Goal: Find specific page/section: Find specific page/section

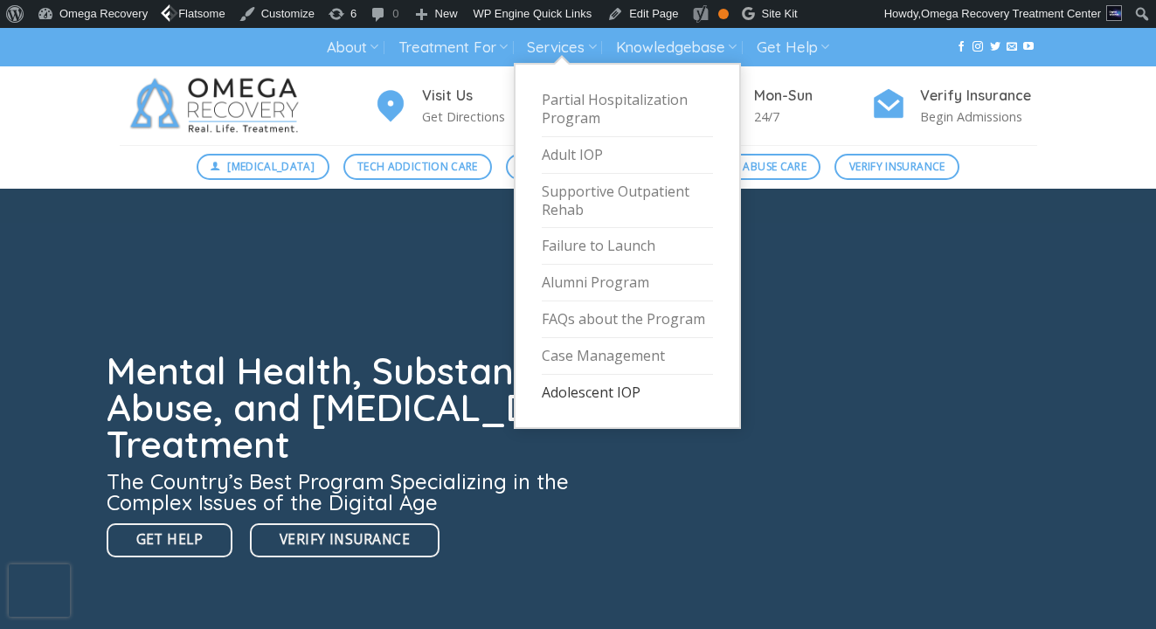
click at [605, 397] on link "Adolescent IOP" at bounding box center [627, 393] width 171 height 36
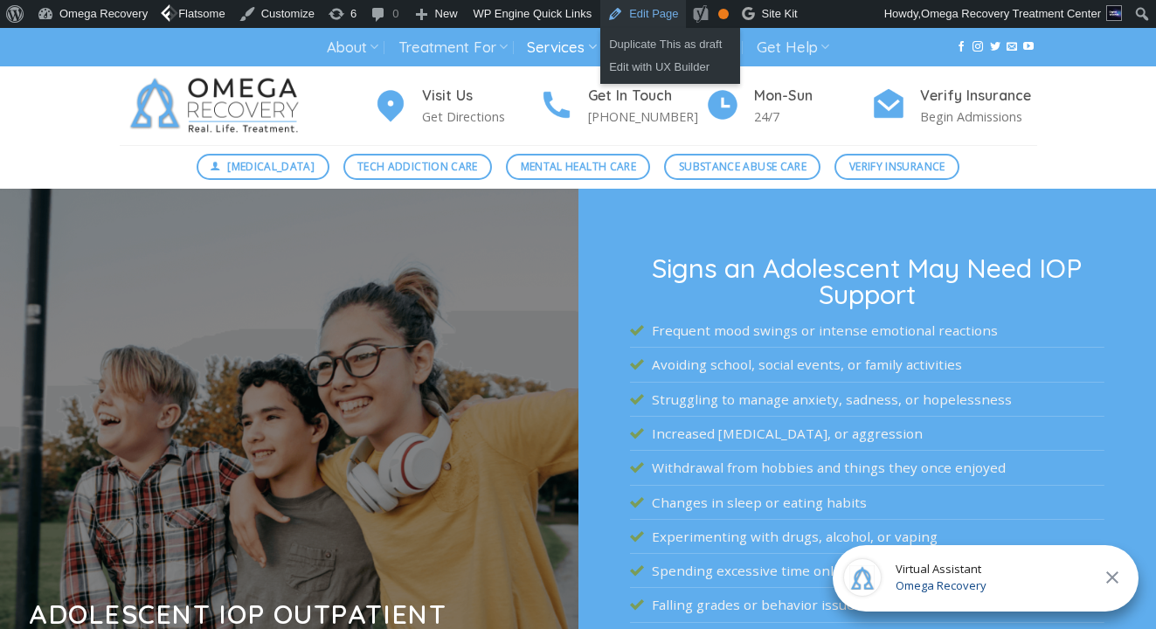
click at [669, 17] on link "Edit Page" at bounding box center [642, 14] width 85 height 28
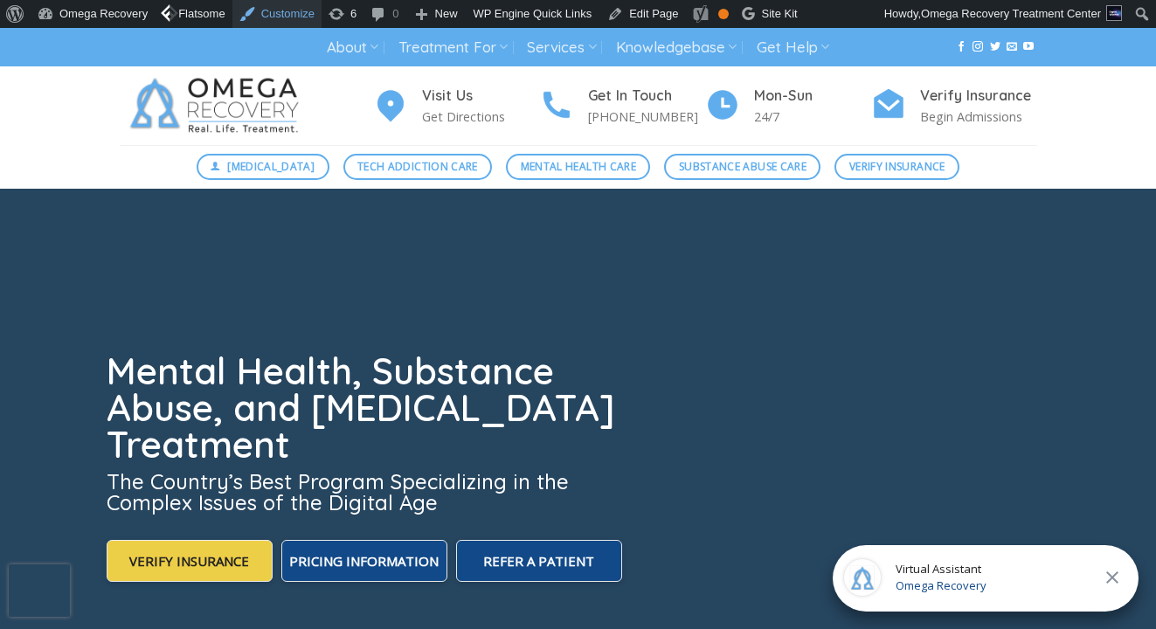
click at [265, 8] on link "Customize" at bounding box center [276, 14] width 89 height 28
